Goal: Task Accomplishment & Management: Complete application form

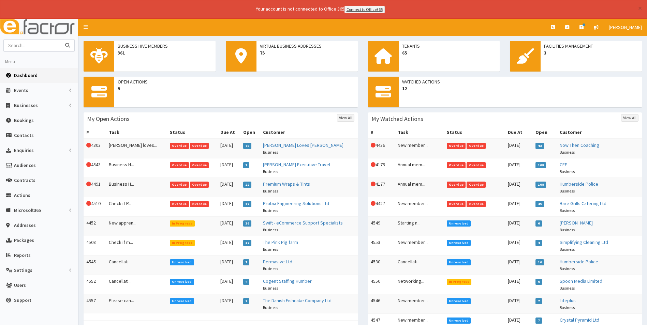
click at [45, 46] on input "text" at bounding box center [32, 46] width 57 height 12
type input "proamp"
click at [61, 40] on button "submit" at bounding box center [68, 46] width 14 height 12
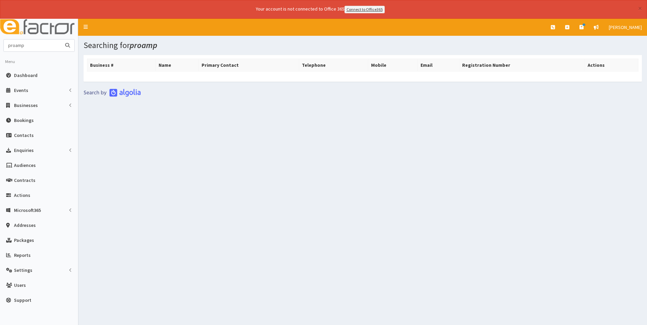
click at [15, 45] on input "proamp" at bounding box center [32, 46] width 57 height 12
type input "pro amp"
click at [61, 40] on button "submit" at bounding box center [68, 46] width 14 height 12
drag, startPoint x: 40, startPoint y: 45, endPoint x: -30, endPoint y: 48, distance: 70.3
click at [0, 48] on html "× Your account is not connected to Office 365 Connect to Office365 E Toggle nav…" at bounding box center [323, 172] width 647 height 344
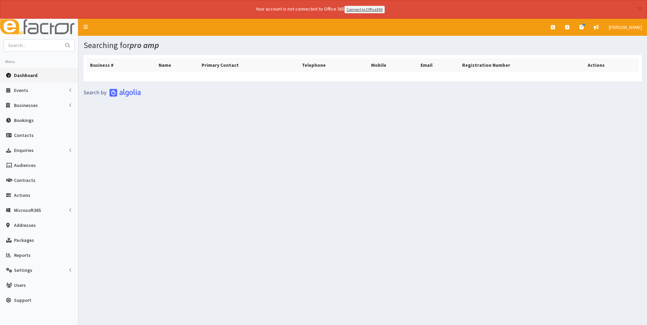
click at [27, 76] on span "Dashboard" at bounding box center [26, 75] width 24 height 6
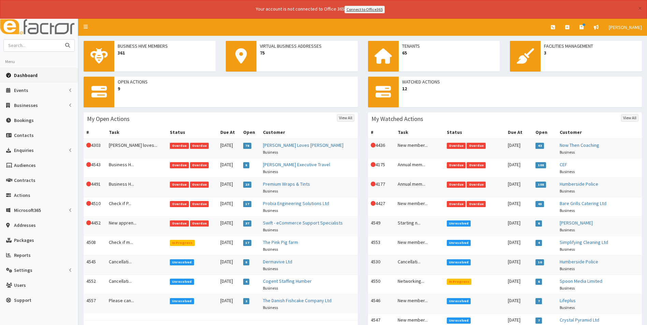
click at [31, 46] on input "text" at bounding box center [32, 46] width 57 height 12
type input "john zel"
click at [61, 40] on button "submit" at bounding box center [68, 46] width 14 height 12
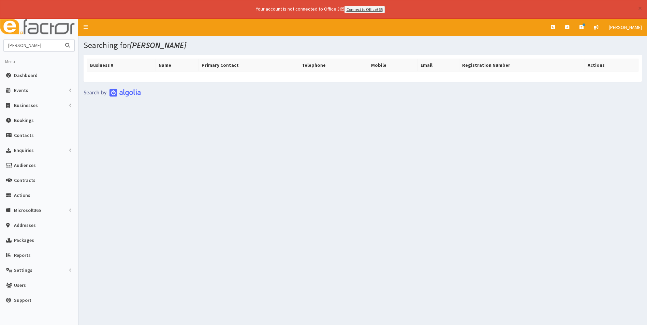
click at [32, 47] on input "[PERSON_NAME]" at bounding box center [32, 46] width 57 height 12
type input "[PERSON_NAME]"
click at [61, 40] on button "submit" at bounding box center [68, 46] width 14 height 12
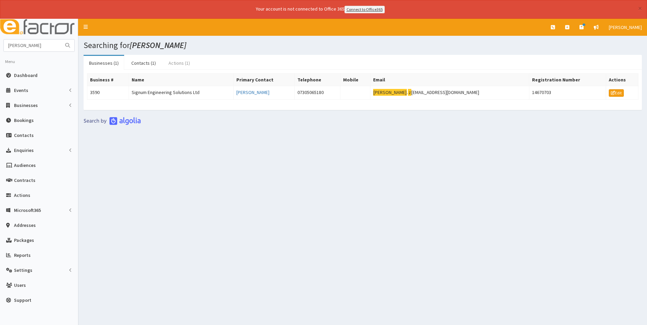
click at [177, 64] on link "Actions (1)" at bounding box center [179, 63] width 32 height 14
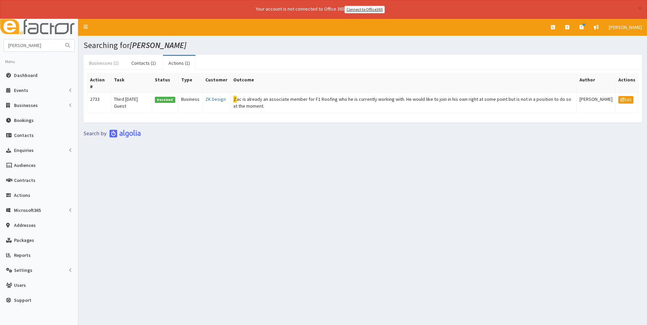
click at [112, 64] on link "Businesses (1)" at bounding box center [104, 63] width 41 height 14
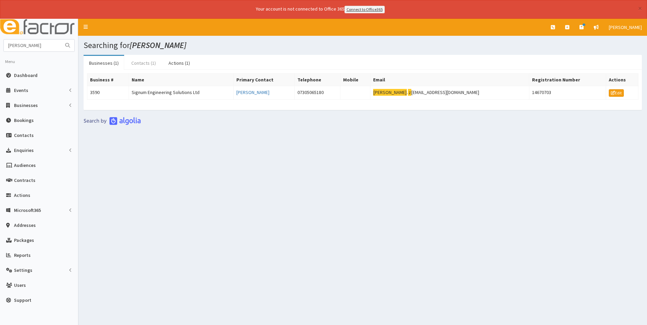
click at [143, 64] on link "Contacts (1)" at bounding box center [143, 63] width 35 height 14
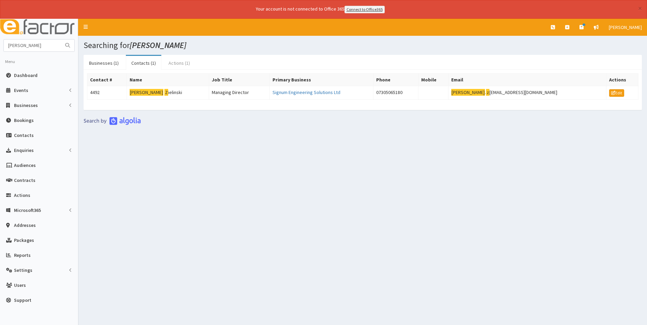
click at [174, 63] on link "Actions (1)" at bounding box center [179, 63] width 32 height 14
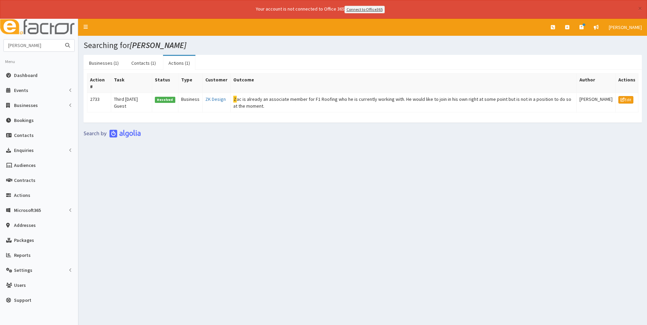
drag, startPoint x: 31, startPoint y: 46, endPoint x: -4, endPoint y: 49, distance: 35.2
click at [0, 49] on html "× Your account is not connected to Office 365 Connect to Office365 E Toggle nav…" at bounding box center [323, 172] width 647 height 344
type input "lock"
click at [61, 40] on button "submit" at bounding box center [68, 46] width 14 height 12
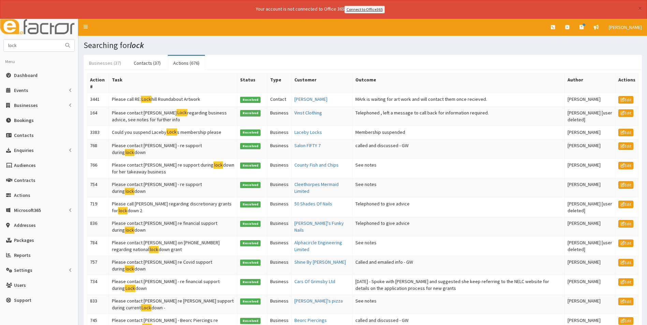
click at [104, 61] on link "Businesses (37)" at bounding box center [105, 63] width 43 height 14
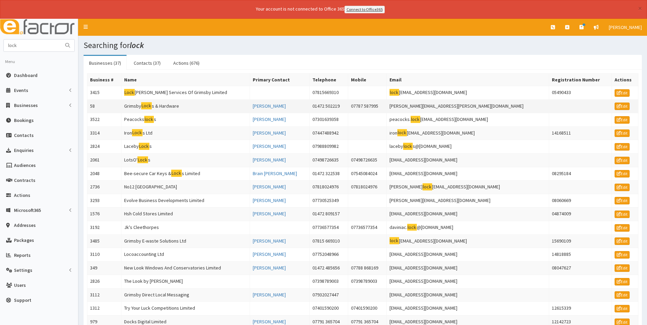
click at [152, 105] on mark "Lock" at bounding box center [146, 105] width 11 height 7
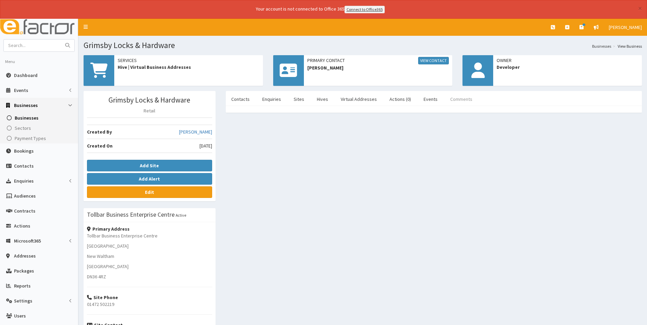
click at [461, 99] on link "Comments" at bounding box center [461, 99] width 33 height 14
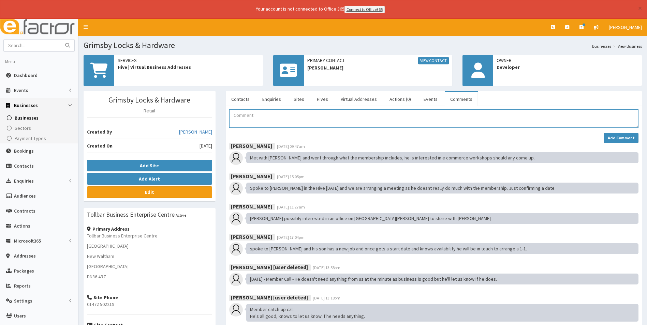
click at [250, 124] on textarea "Comment" at bounding box center [433, 118] width 409 height 18
type textarea "Notice given on membership. End date is 19.10.25"
click at [614, 136] on strong "Add Comment" at bounding box center [621, 137] width 27 height 5
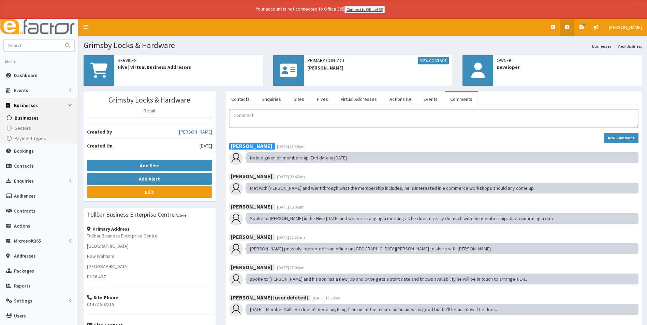
click at [569, 28] on icon at bounding box center [567, 27] width 4 height 5
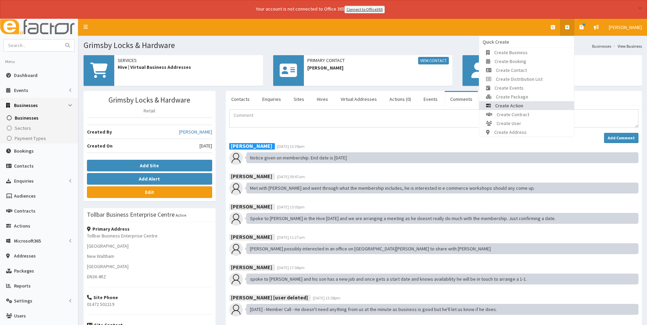
click at [541, 102] on link "Create Action" at bounding box center [526, 105] width 95 height 9
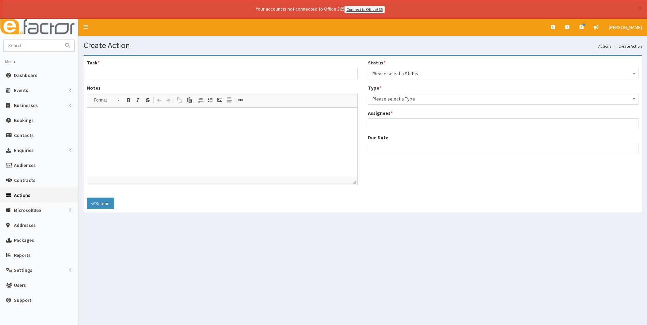
select select
click at [398, 73] on span "Please select a Status" at bounding box center [503, 74] width 262 height 10
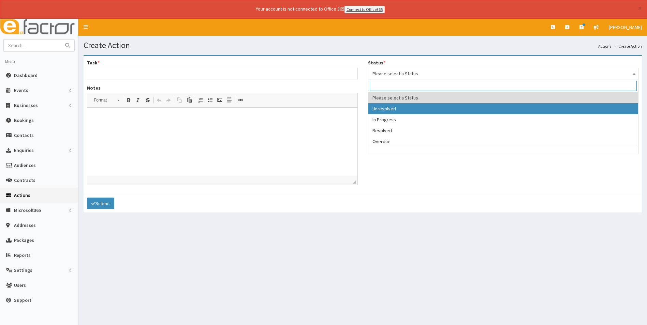
select select "1"
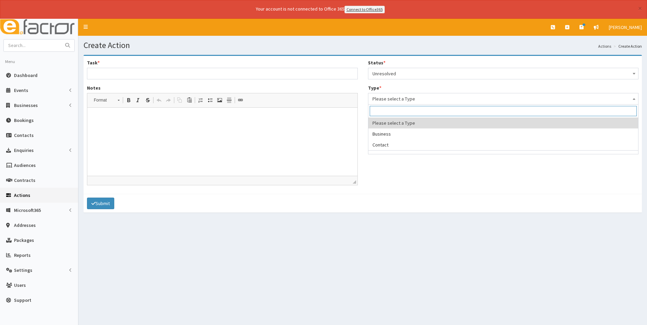
click at [404, 100] on span "Please select a Type" at bounding box center [503, 99] width 262 height 10
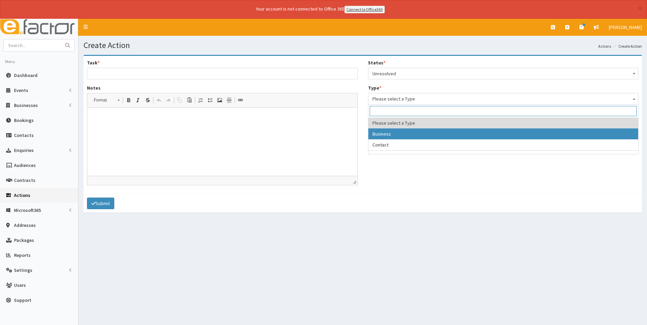
select select "business"
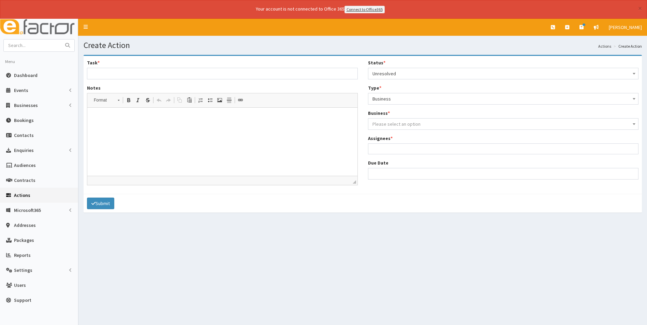
click at [400, 122] on span "Please select an option" at bounding box center [396, 124] width 48 height 6
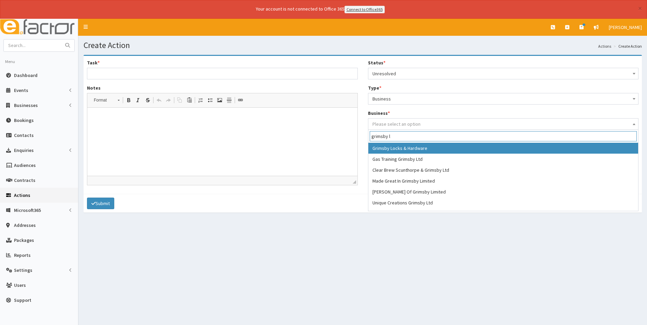
type input "grimsby l"
select select "58"
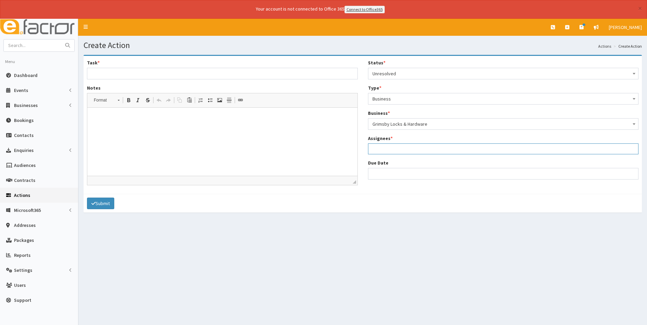
click at [395, 148] on ul at bounding box center [503, 148] width 270 height 9
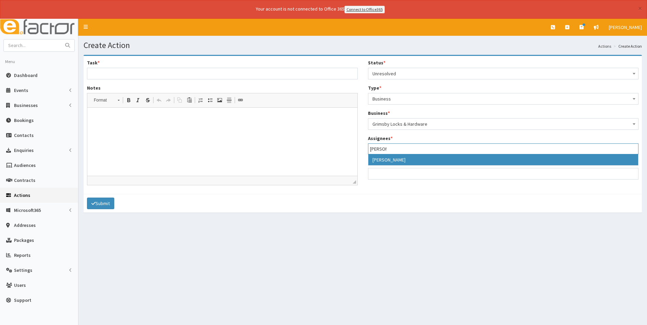
type input "kell"
select select "35"
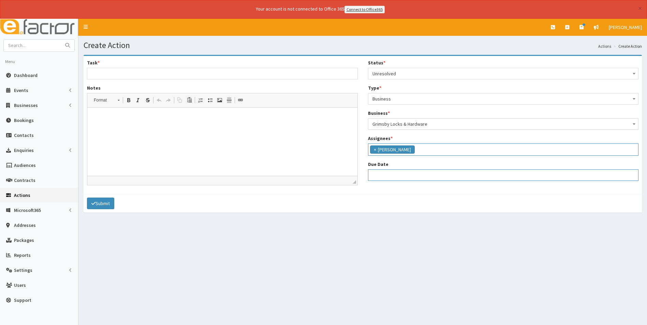
click at [395, 173] on input "Due Date" at bounding box center [503, 176] width 271 height 12
select select "12"
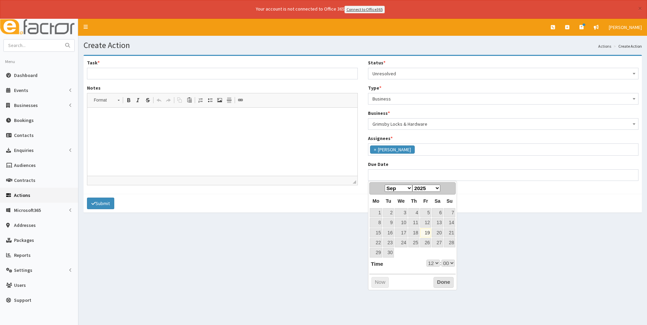
click at [410, 189] on select "Jan Feb Mar Apr May Jun Jul Aug Sep Oct Nov Dec" at bounding box center [399, 188] width 28 height 7
select select "12"
click at [451, 233] on link "19" at bounding box center [450, 233] width 12 height 9
type input "19-10-2025 12:00"
select select "12"
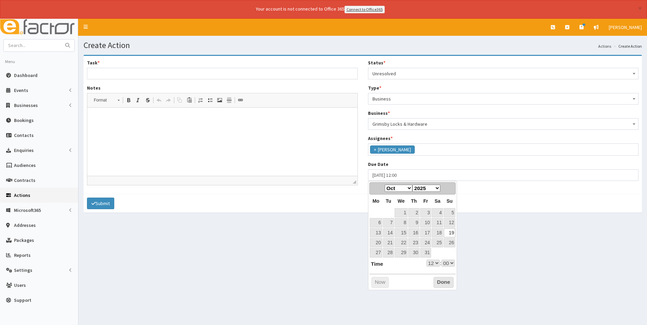
click at [434, 265] on select "00 01 02 03 04 05 06 07 08 09 10 11 12 13 14 15 16 17 18 19 20 21 22 23" at bounding box center [433, 263] width 14 height 7
select select "17"
type input "19-10-2025 17:00"
click at [444, 280] on button "Done" at bounding box center [444, 282] width 20 height 11
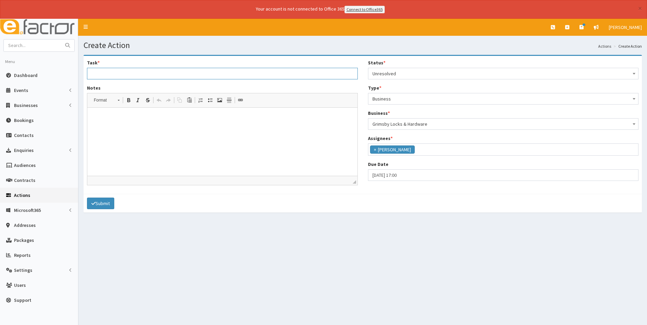
click at [127, 72] on input "Task *" at bounding box center [222, 74] width 271 height 12
type input "Cancellation of membership"
click at [112, 124] on html at bounding box center [222, 117] width 270 height 21
click at [177, 120] on p "Membership ends on 19.10.25. Please cna you cancel the invoice" at bounding box center [222, 117] width 256 height 7
click at [97, 204] on button "Submit" at bounding box center [100, 204] width 27 height 12
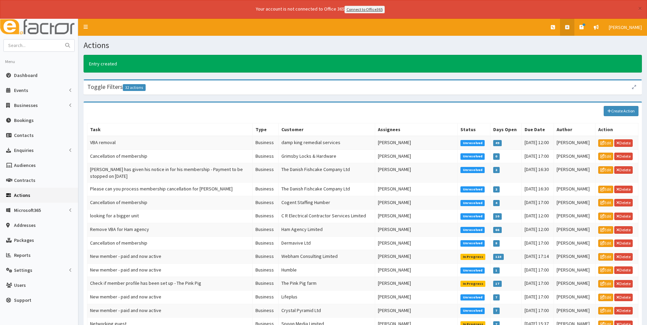
click at [571, 26] on link at bounding box center [567, 27] width 14 height 17
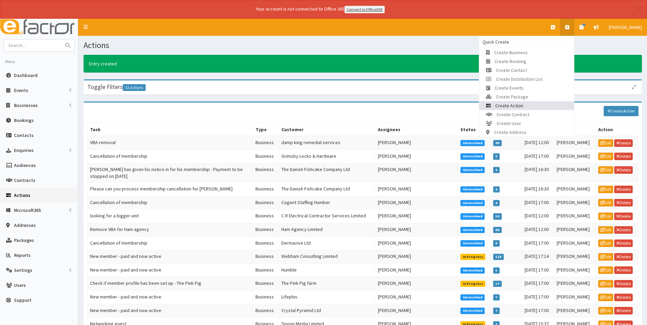
click at [547, 103] on link "Create Action" at bounding box center [526, 105] width 95 height 9
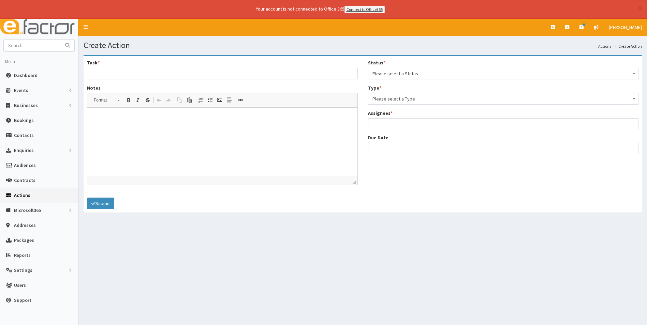
select select
click at [433, 75] on span "Please select a Status" at bounding box center [503, 74] width 262 height 10
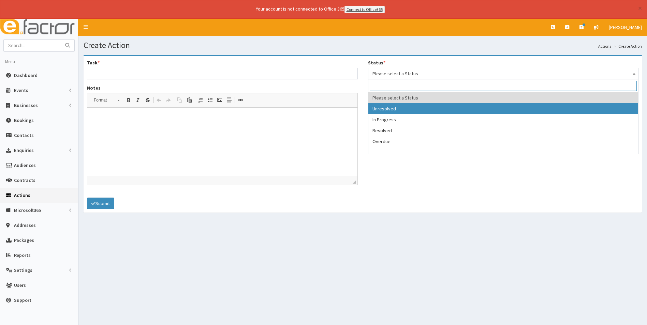
select select "1"
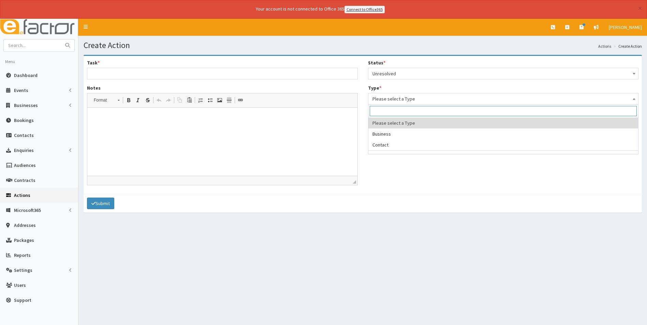
click at [429, 100] on span "Please select a Type" at bounding box center [503, 99] width 262 height 10
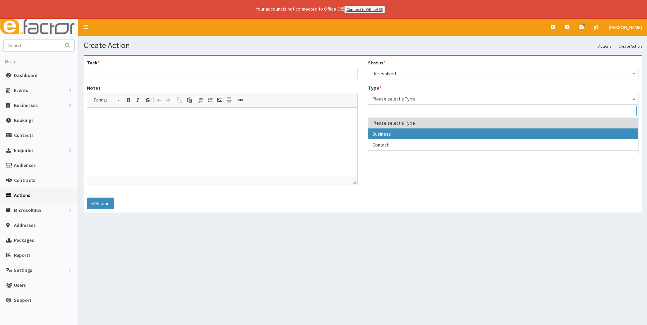
select select "business"
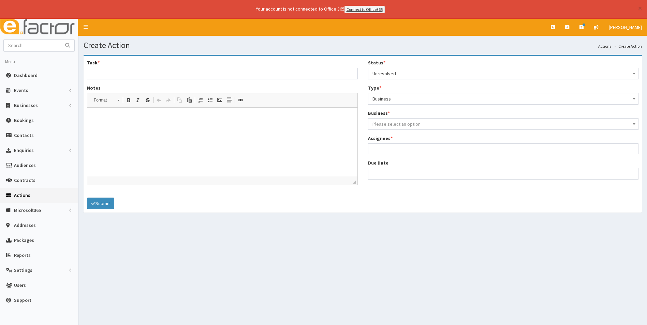
click at [411, 126] on span "Please select an option" at bounding box center [396, 124] width 48 height 6
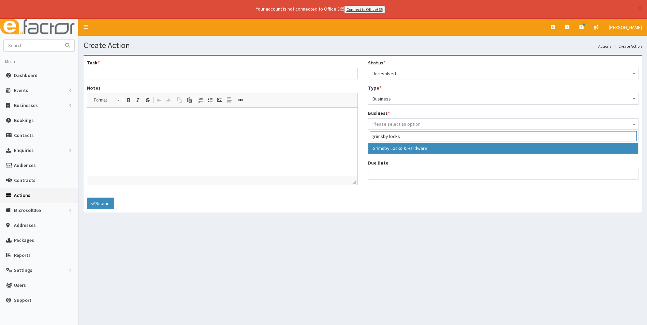
type input "grimsby locks"
select select "58"
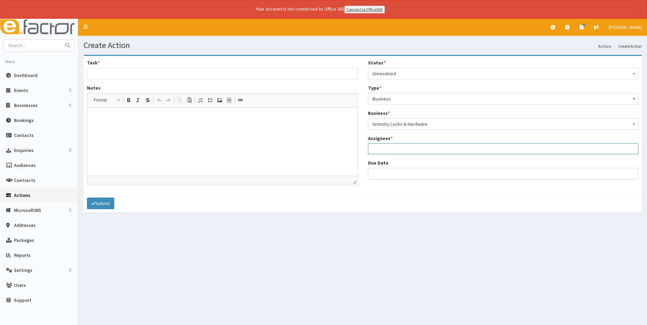
click at [405, 150] on ul at bounding box center [503, 148] width 270 height 9
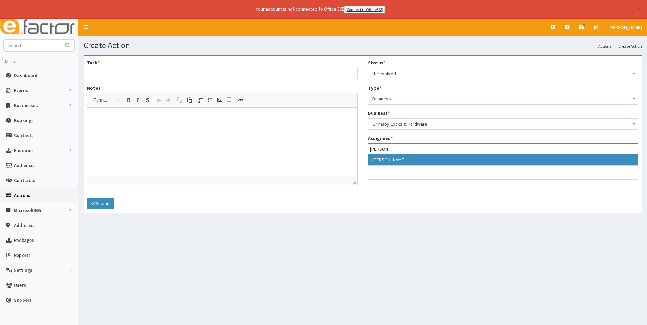
type input "[PERSON_NAME]"
select select "36"
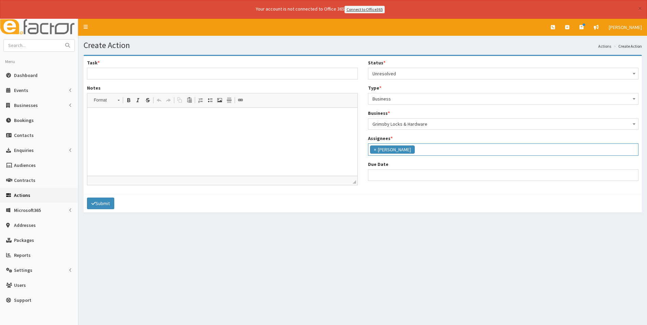
scroll to position [71, 0]
select select "12"
click at [406, 173] on input "Due Date" at bounding box center [503, 176] width 271 height 12
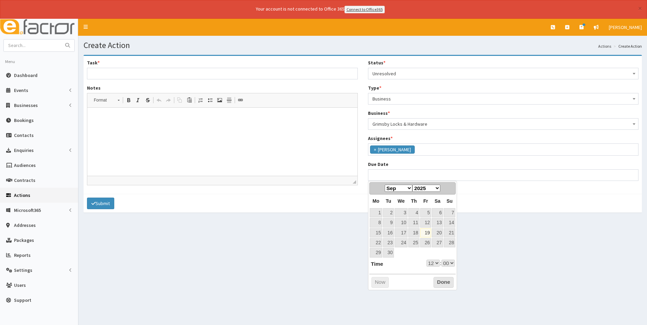
click at [411, 188] on select "Jan Feb Mar Apr May Jun [DATE] Aug Sep Oct Nov Dec" at bounding box center [399, 188] width 28 height 7
select select "12"
click at [377, 243] on link "20" at bounding box center [376, 242] width 13 height 9
type input "20-10-2025 12:00"
select select "12"
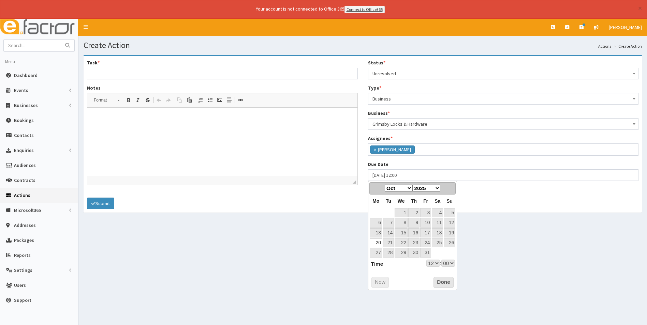
click at [437, 265] on select "00 01 02 03 04 05 06 07 08 09 10 11 12 13 14 15 16 17 18 19 20 21 22 23" at bounding box center [433, 263] width 14 height 7
type input "[DATE] 17:00"
select select "17"
click at [444, 283] on button "Done" at bounding box center [444, 282] width 20 height 11
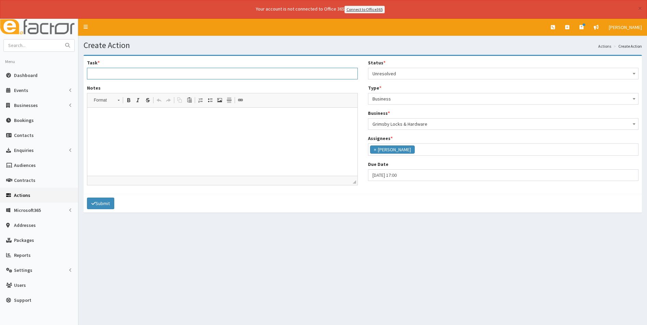
click at [111, 73] on input "Task *" at bounding box center [222, 74] width 271 height 12
type input "Cancellation of membership"
click at [109, 117] on p at bounding box center [222, 117] width 256 height 7
click at [104, 203] on button "Submit" at bounding box center [100, 204] width 27 height 12
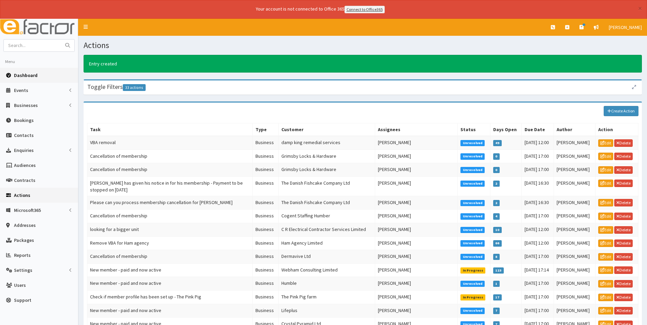
click at [25, 72] on span "Dashboard" at bounding box center [26, 75] width 24 height 6
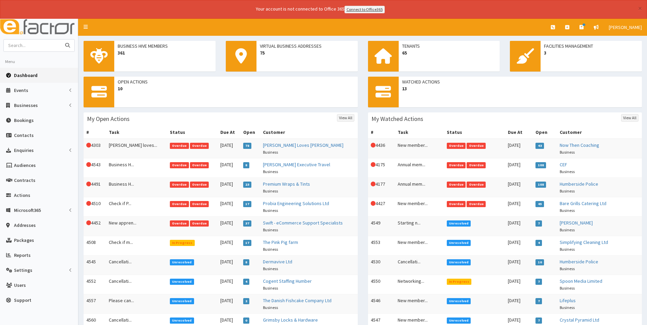
click at [43, 47] on input "text" at bounding box center [32, 46] width 57 height 12
type input "carnaby"
click at [61, 40] on button "submit" at bounding box center [68, 46] width 14 height 12
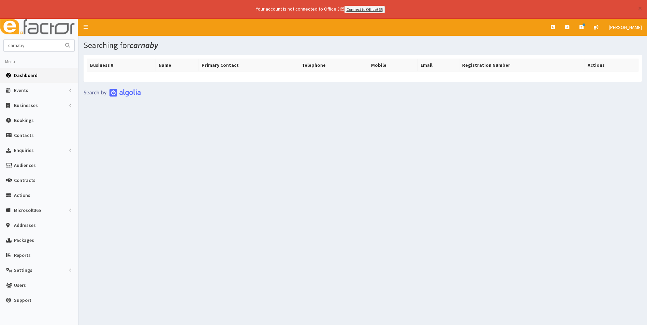
click at [31, 75] on span "Dashboard" at bounding box center [26, 75] width 24 height 6
